Goal: Navigation & Orientation: Find specific page/section

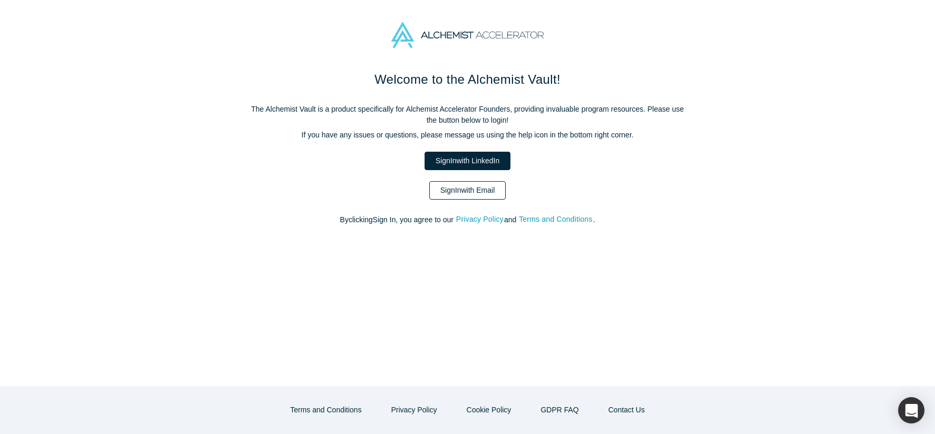
click at [472, 191] on link "Sign In with Email" at bounding box center [467, 190] width 77 height 18
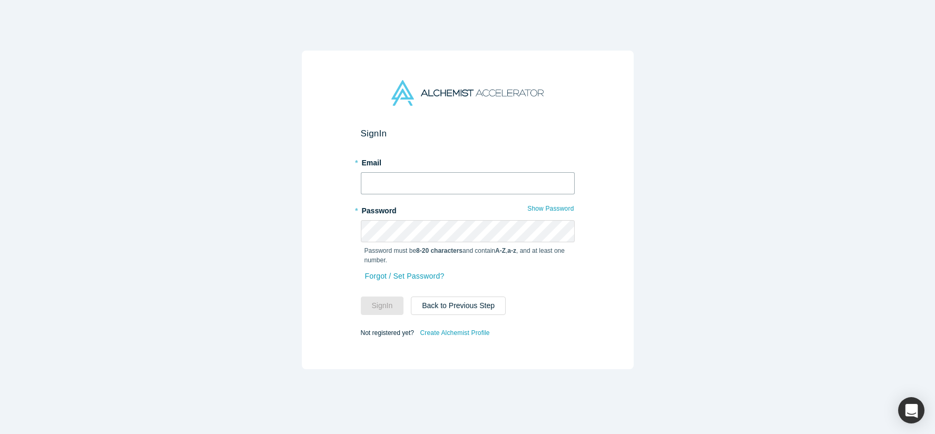
type input "[PERSON_NAME][EMAIL_ADDRESS]"
click at [380, 302] on button "Sign In" at bounding box center [382, 305] width 43 height 18
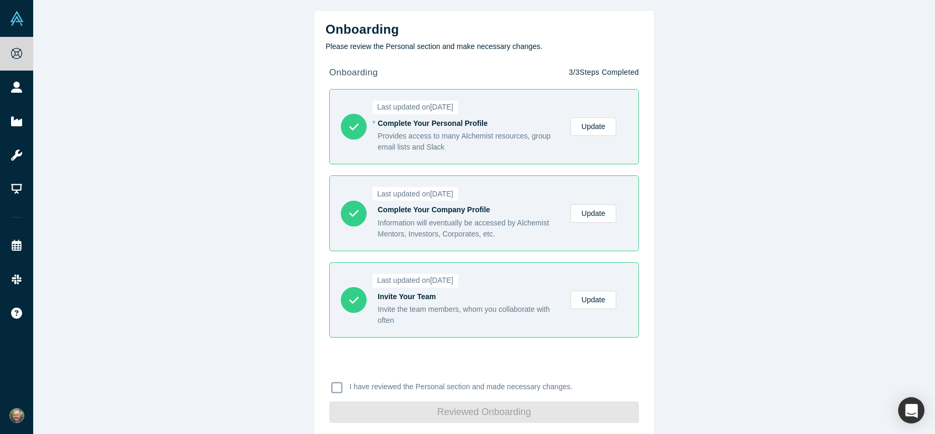
scroll to position [11, 0]
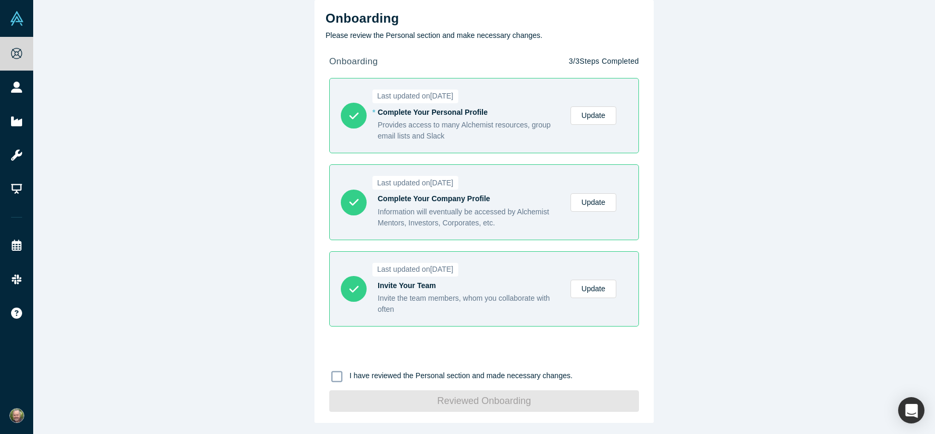
click at [335, 376] on icon at bounding box center [336, 376] width 11 height 13
click at [0, 0] on input "I have reviewed the Personal section and made necessary changes." at bounding box center [0, 0] width 0 height 0
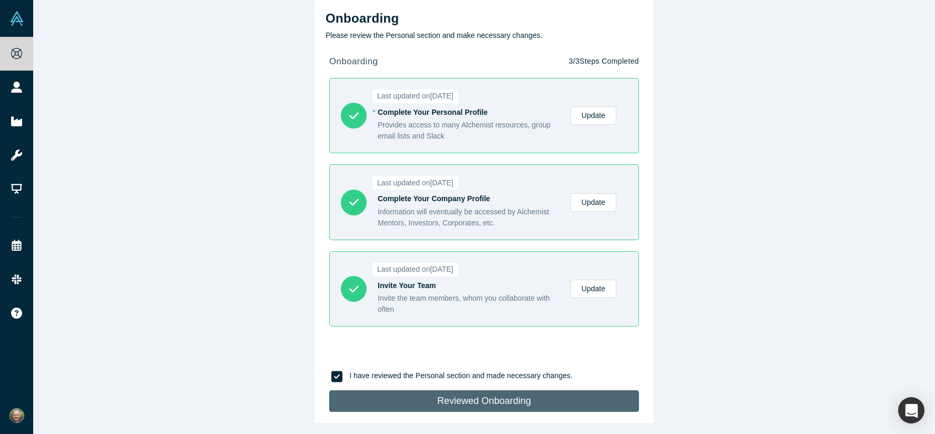
click at [499, 402] on button "Reviewed Onboarding" at bounding box center [484, 401] width 310 height 22
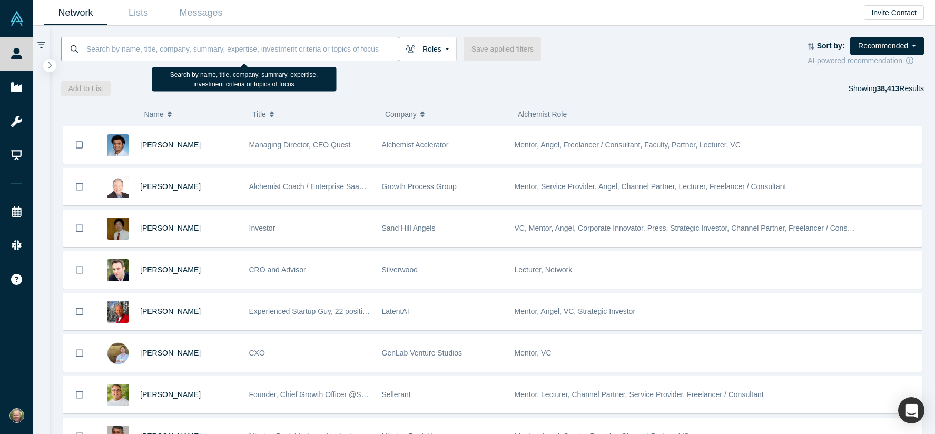
click at [151, 44] on input at bounding box center [241, 48] width 313 height 25
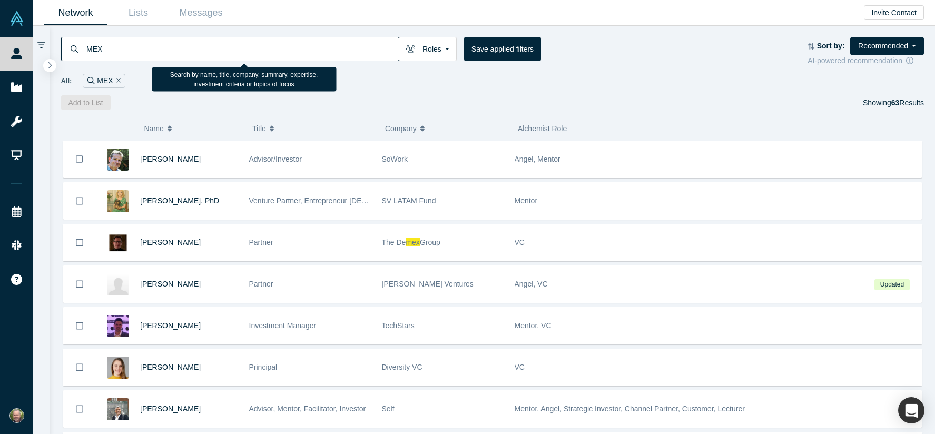
click at [130, 42] on input "MEX" at bounding box center [241, 48] width 313 height 25
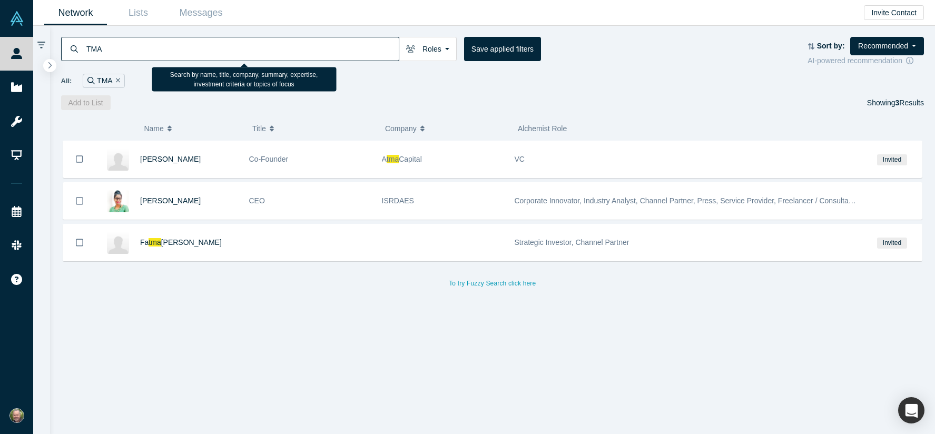
click at [115, 45] on input "TMA" at bounding box center [241, 48] width 313 height 25
type input "T"
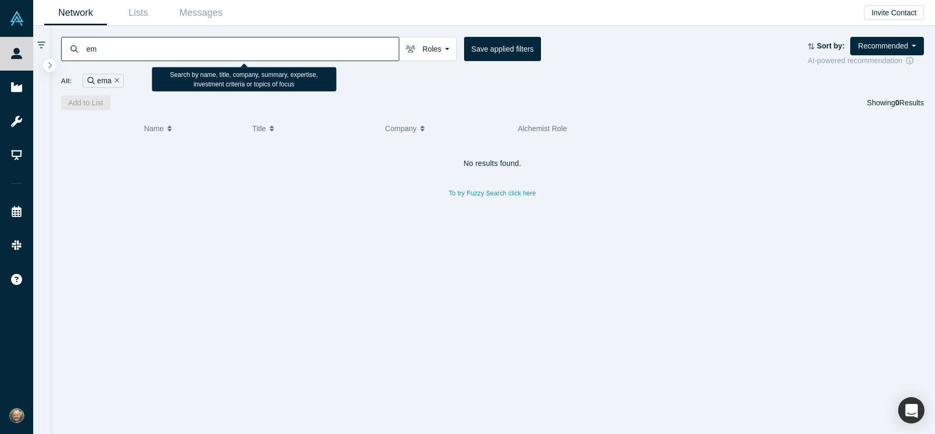
type input "e"
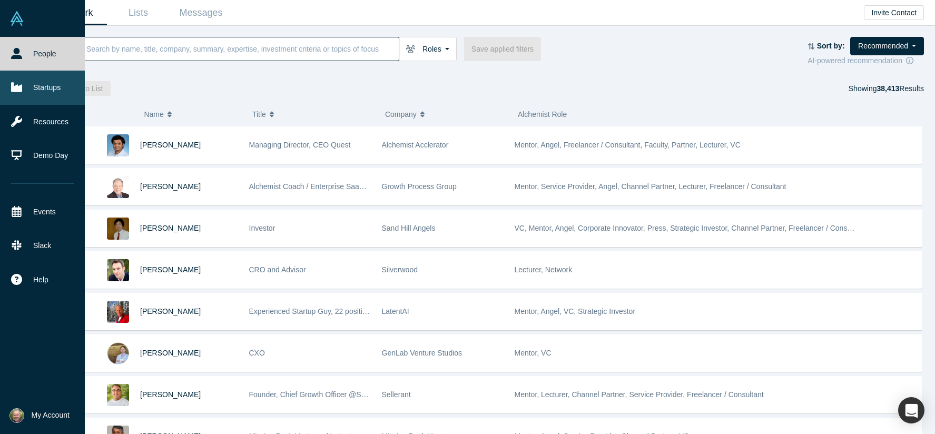
click at [16, 89] on icon at bounding box center [16, 87] width 11 height 9
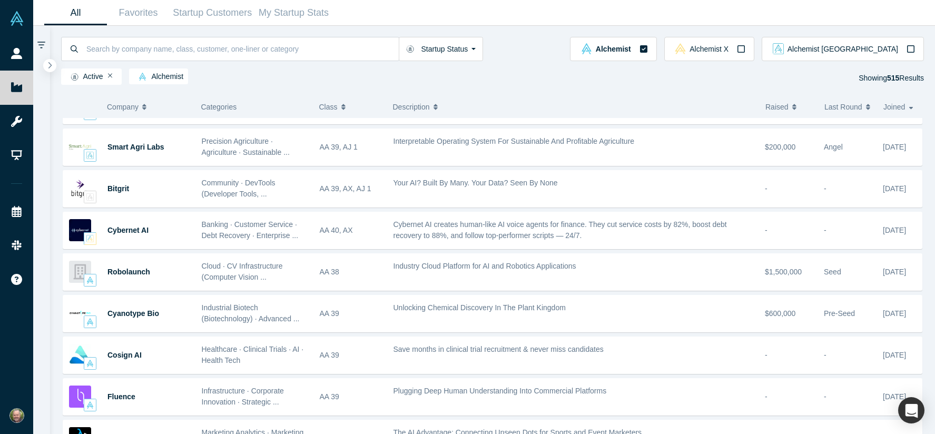
scroll to position [1782, 0]
